Goal: Information Seeking & Learning: Learn about a topic

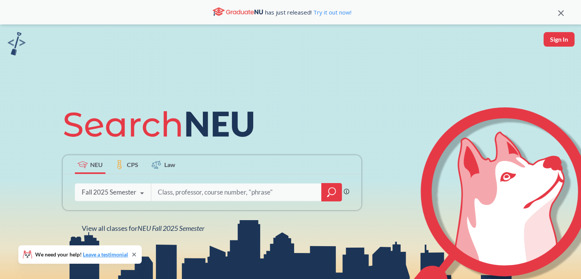
click at [119, 186] on div "Fall 2025 Semester Fall 2025 Semester Summer 2 2025 Semester Summer Full 2025 S…" at bounding box center [113, 191] width 76 height 19
click at [315, 93] on div "NEU CPS Law Phrase search guarantees the exact search appears in the results. E…" at bounding box center [290, 167] width 581 height 286
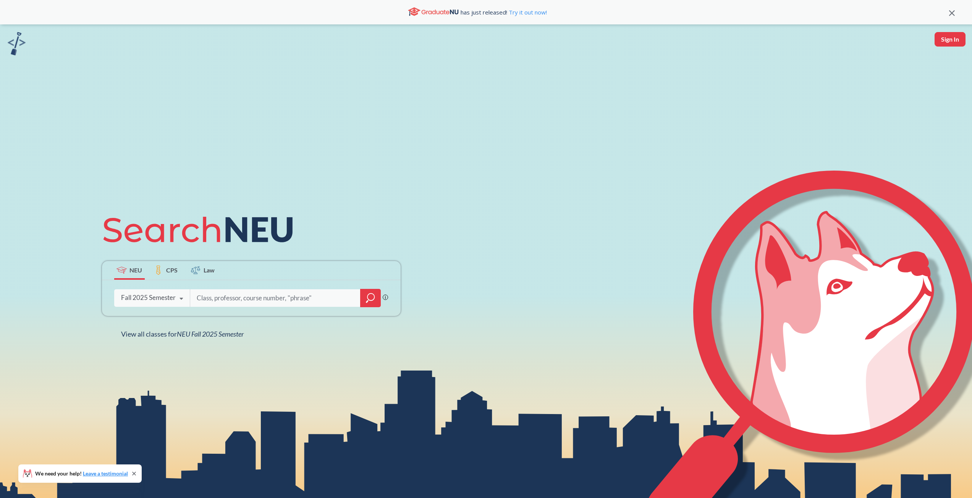
click at [166, 294] on div "Fall 2025 Semester" at bounding box center [148, 298] width 55 height 8
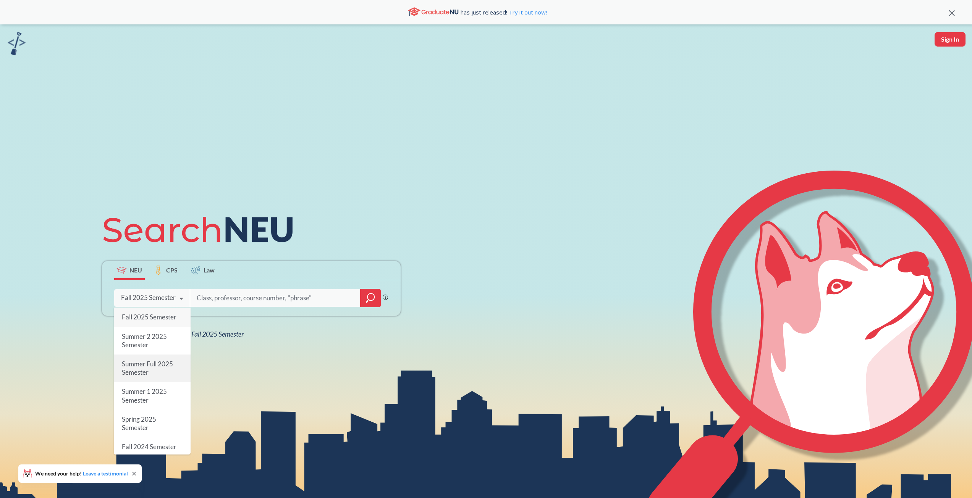
click at [153, 363] on span "Summer Full 2025 Semester" at bounding box center [146, 368] width 51 height 16
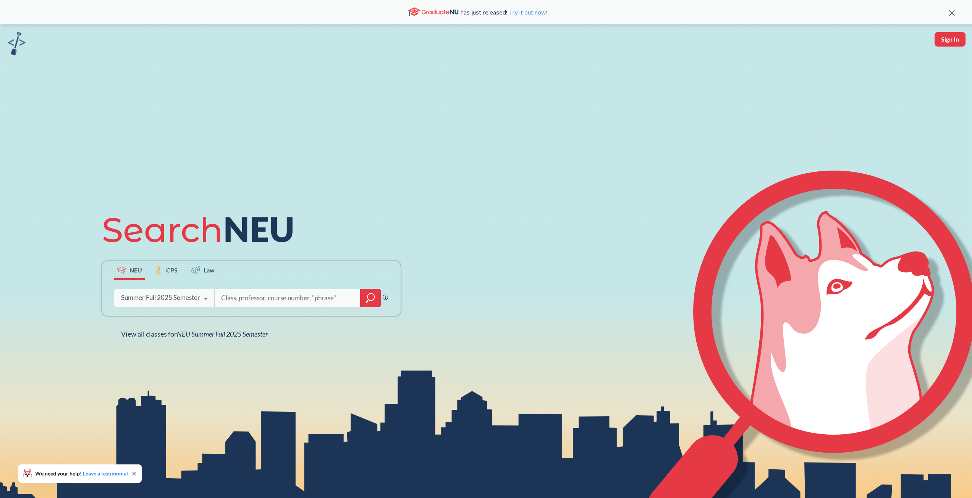
click at [249, 297] on input "search" at bounding box center [287, 298] width 134 height 16
type input "ds 4400"
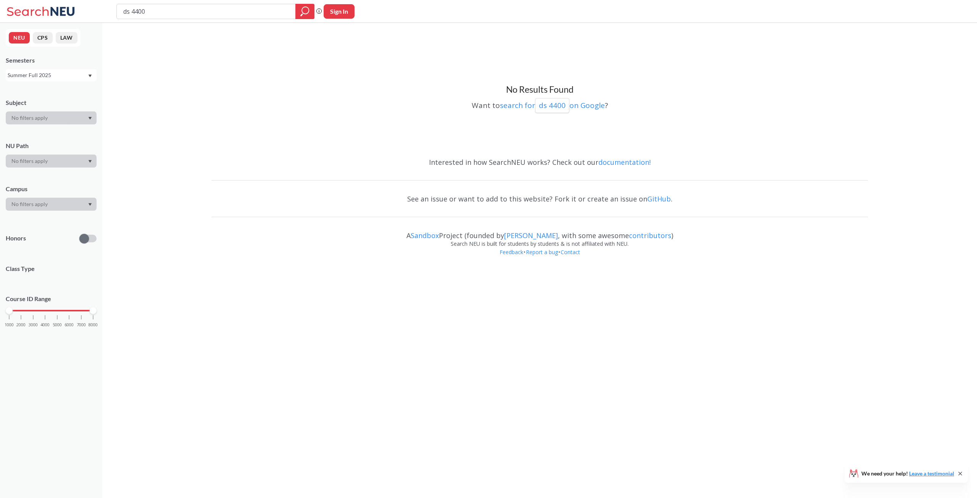
click at [171, 13] on input "ds 4400" at bounding box center [207, 11] width 168 height 13
type input "ds 6140"
type input "cs 6140"
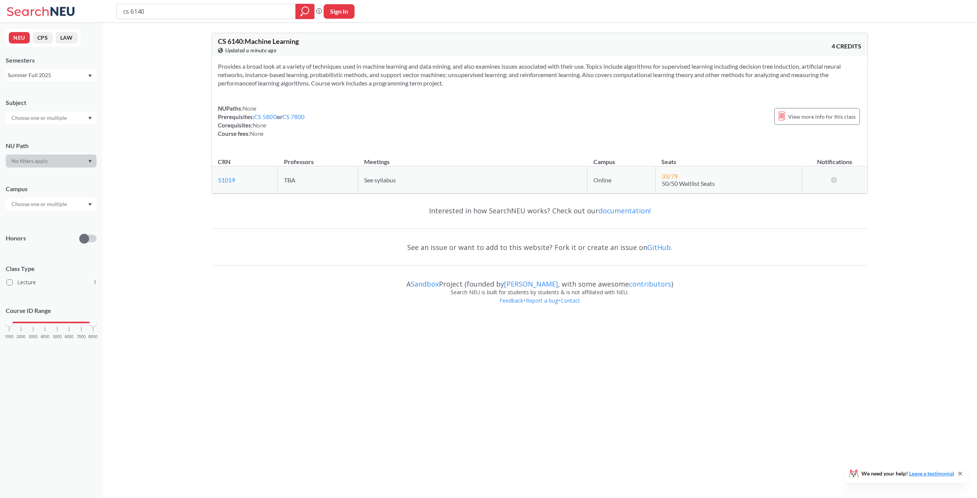
click at [65, 79] on div "Summer Full 2025" at bounding box center [51, 75] width 91 height 12
click at [55, 87] on div "Fall 2025" at bounding box center [51, 91] width 91 height 21
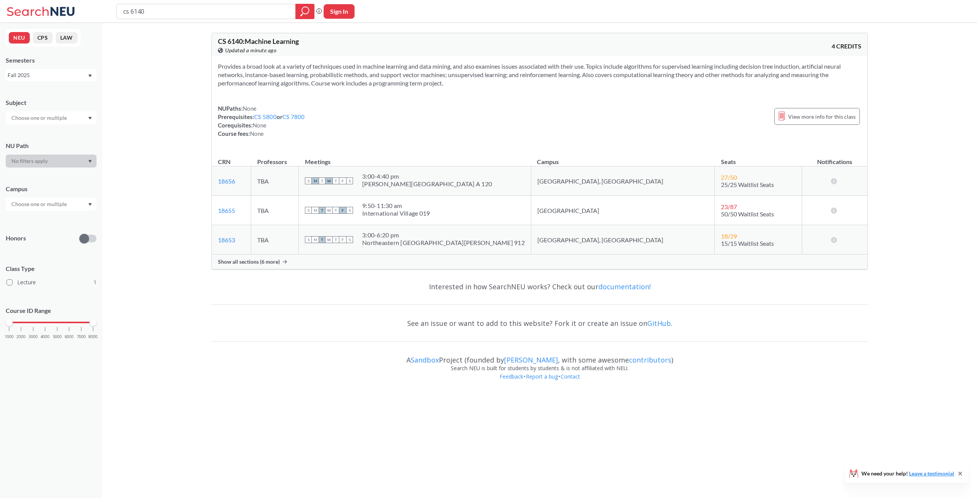
click at [264, 258] on span "Show all sections (6 more)" at bounding box center [249, 261] width 62 height 7
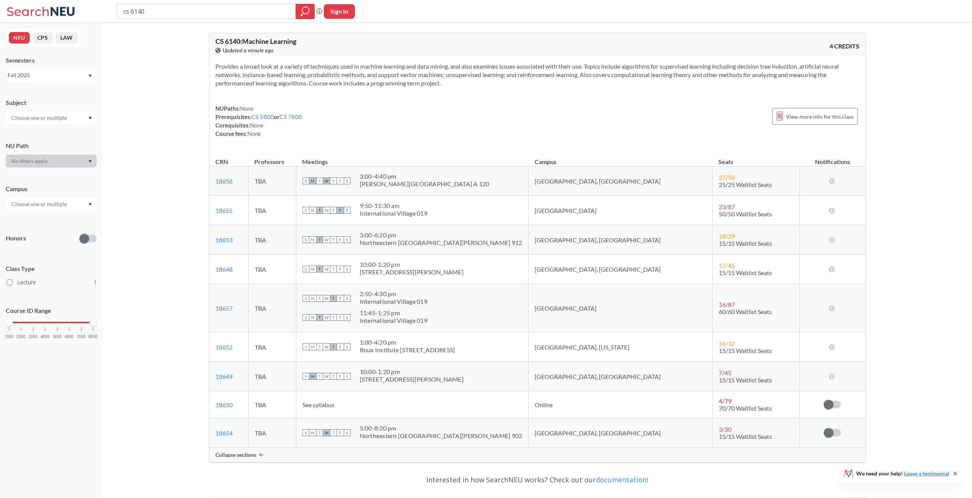
click at [37, 77] on div "Fall 2025" at bounding box center [48, 75] width 80 height 8
click at [44, 119] on span "Summer Full 2025" at bounding box center [32, 123] width 45 height 8
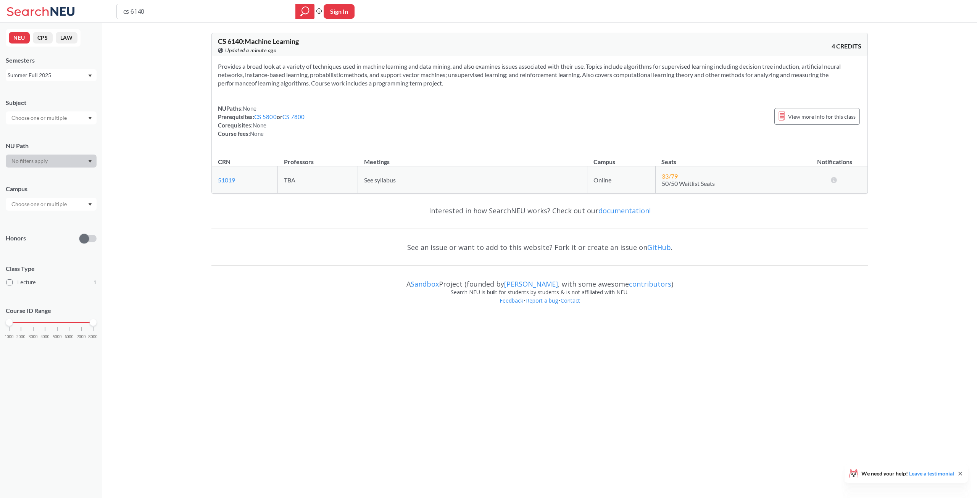
click at [21, 77] on div "Summer Full 2025" at bounding box center [48, 75] width 80 height 8
click at [318, 145] on div "Provides a broad look at a variety of techniques used in machine learning and d…" at bounding box center [540, 103] width 656 height 94
click at [46, 70] on div "Summer Full 2025" at bounding box center [51, 75] width 91 height 12
click at [30, 99] on div "Spring 2025" at bounding box center [51, 91] width 91 height 21
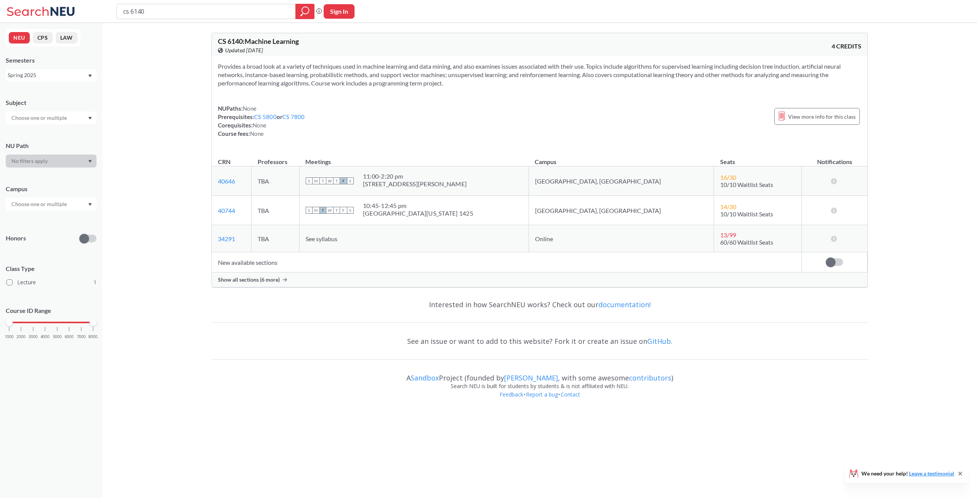
click at [279, 279] on span "Show all sections (6 more)" at bounding box center [249, 279] width 62 height 7
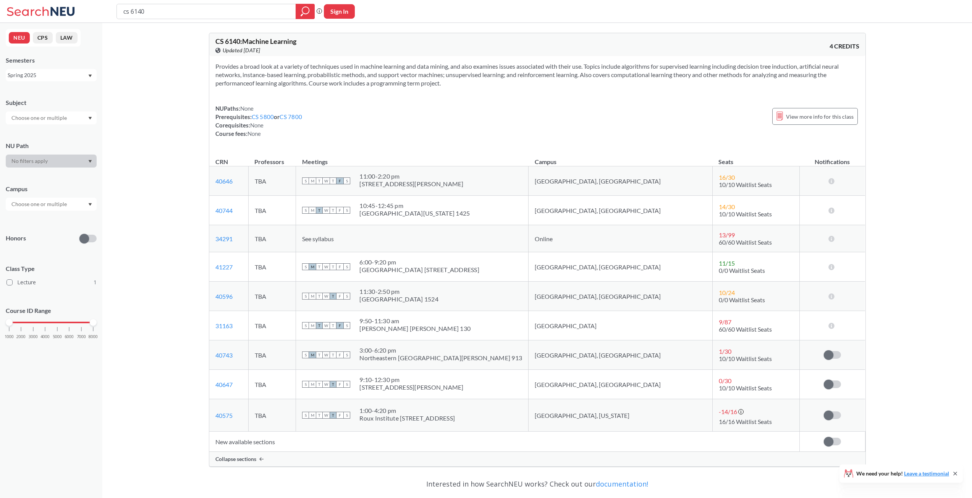
click at [25, 75] on div "Spring 2025" at bounding box center [48, 75] width 80 height 8
click at [44, 143] on span "Summer Full 2024" at bounding box center [32, 143] width 45 height 8
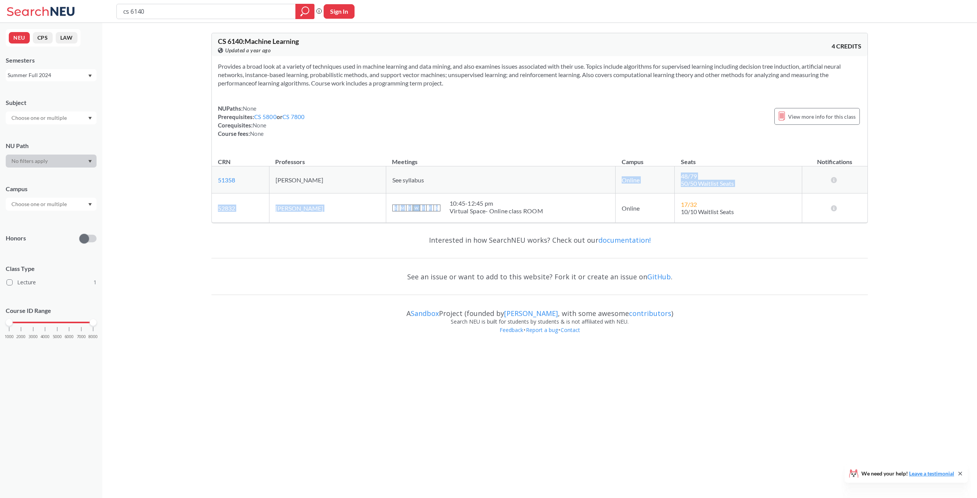
drag, startPoint x: 420, startPoint y: 176, endPoint x: 540, endPoint y: 205, distance: 123.3
click at [540, 205] on tbody "51358 View this section on Banner. [PERSON_NAME] See syllabus Online 48 / 79 50…" at bounding box center [540, 194] width 656 height 57
click at [540, 205] on div "S M T W T F S 10:45 - 12:45 pm Virtual Space- Online class ROOM" at bounding box center [500, 208] width 217 height 17
